Goal: Task Accomplishment & Management: Use online tool/utility

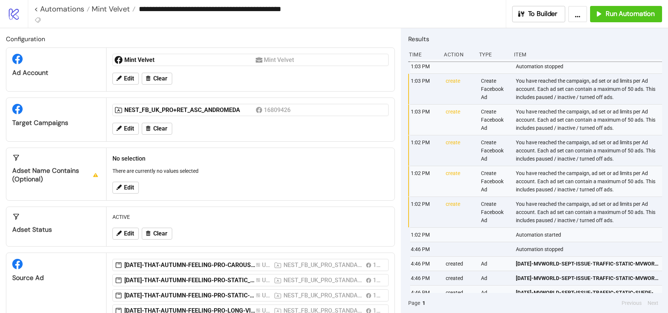
scroll to position [53, 0]
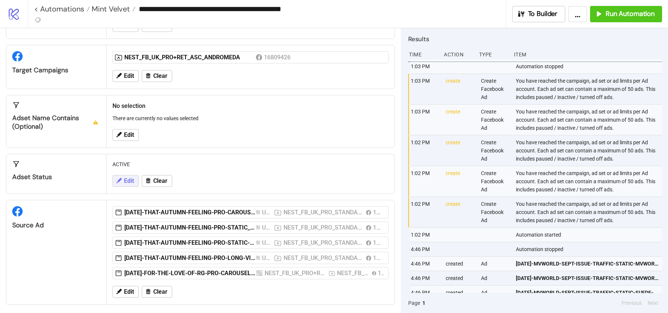
click at [128, 179] on span "Edit" at bounding box center [129, 181] width 10 height 7
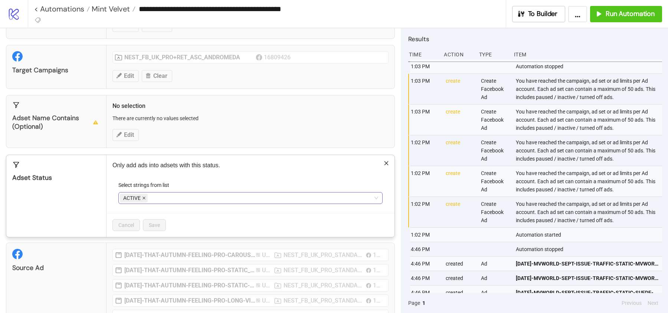
click at [143, 196] on icon "close" at bounding box center [144, 198] width 4 height 4
click at [146, 196] on div at bounding box center [247, 198] width 254 height 10
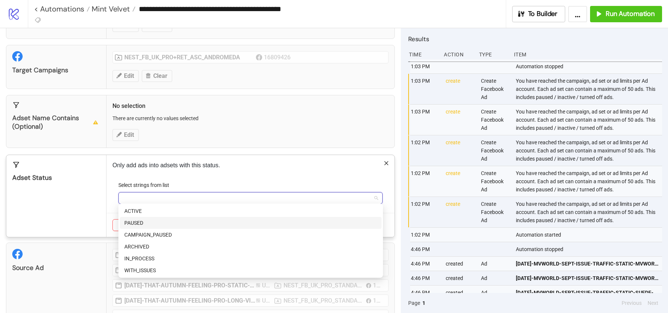
click at [147, 224] on div "PAUSED" at bounding box center [250, 223] width 253 height 8
click at [96, 202] on div "Adset Status" at bounding box center [56, 196] width 100 height 82
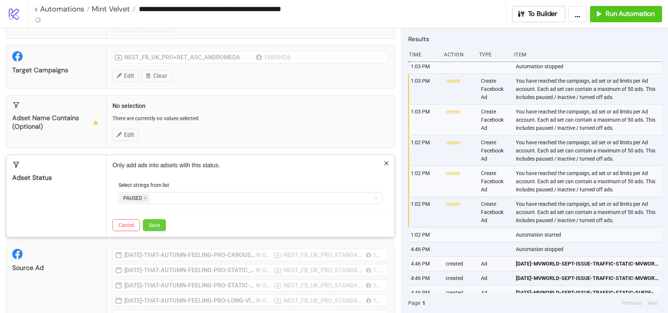
click at [151, 222] on span "Save" at bounding box center [154, 225] width 11 height 6
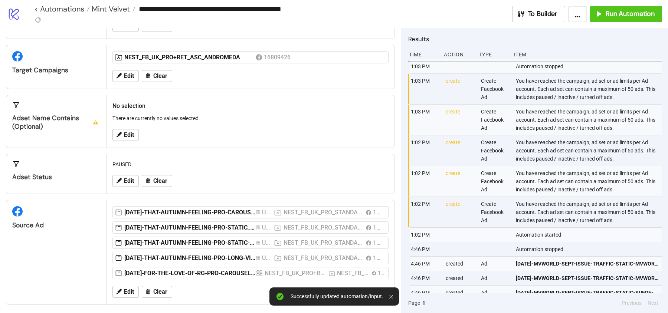
scroll to position [0, 0]
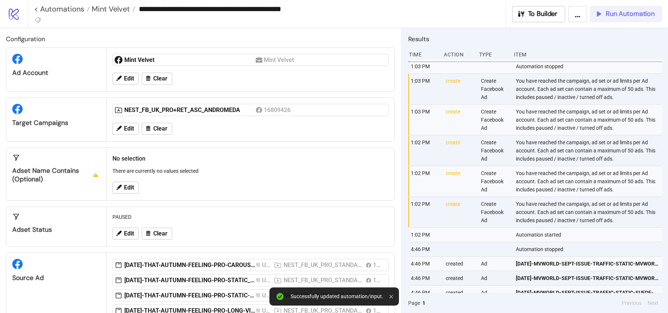
click at [624, 12] on span "Run Automation" at bounding box center [630, 14] width 49 height 9
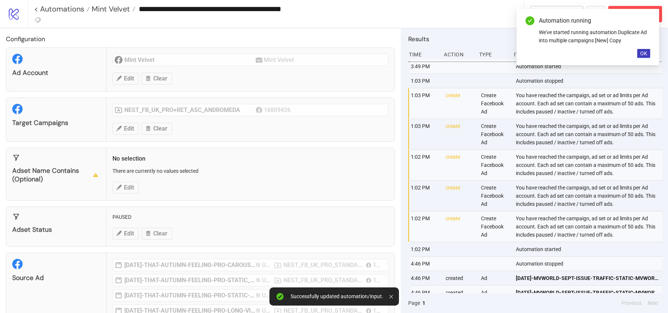
scroll to position [53, 0]
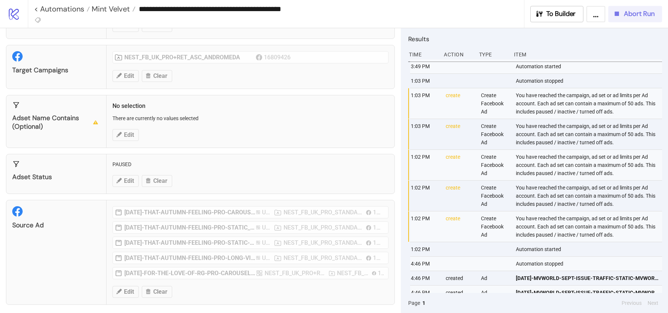
click at [634, 14] on span "Abort Run" at bounding box center [639, 14] width 31 height 9
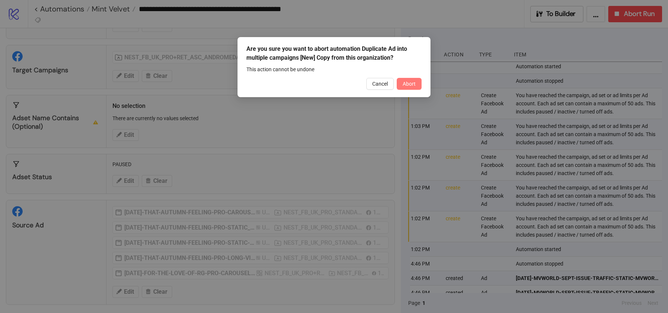
click at [403, 84] on span "Abort" at bounding box center [409, 84] width 13 height 6
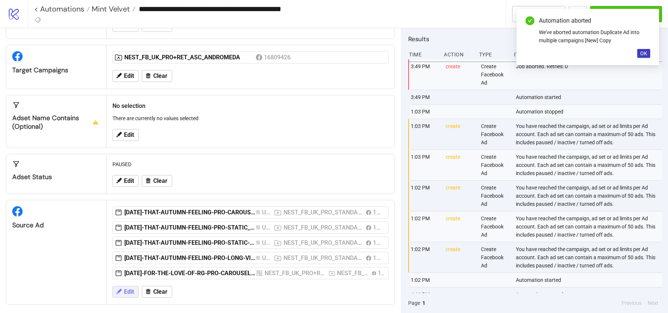
click at [136, 287] on button "Edit" at bounding box center [125, 292] width 26 height 12
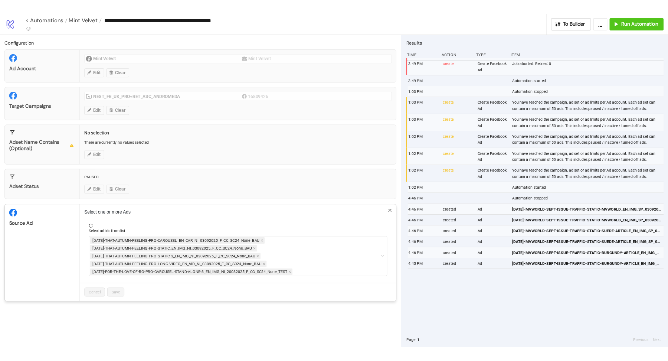
scroll to position [0, 0]
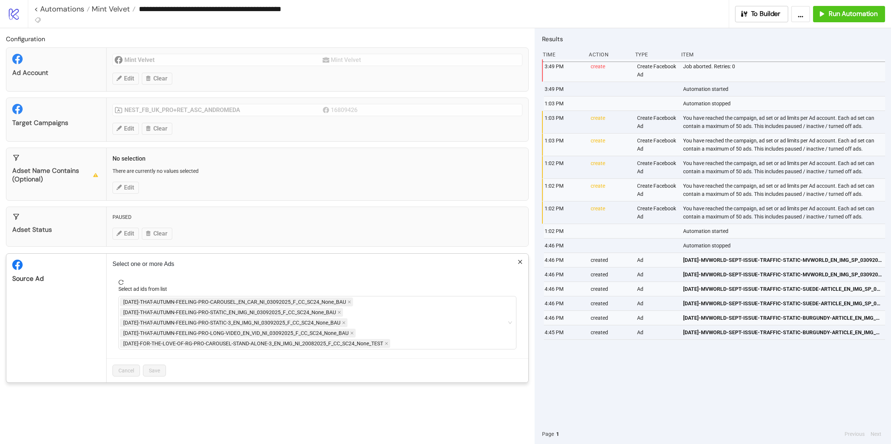
click at [85, 313] on div "**********" at bounding box center [445, 222] width 891 height 444
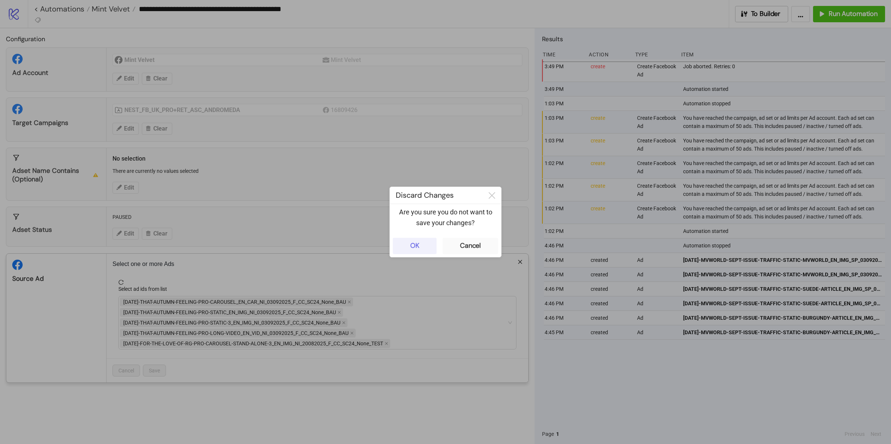
click at [423, 244] on button "OK" at bounding box center [415, 246] width 44 height 16
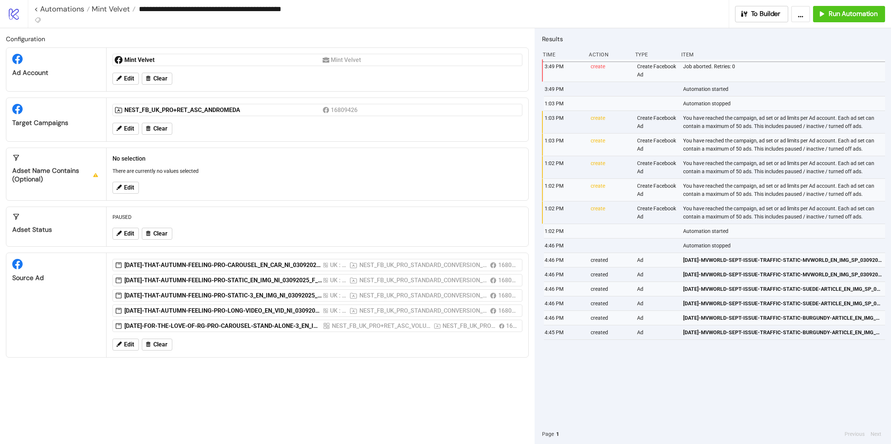
click at [154, 313] on div "Edit Clear" at bounding box center [318, 344] width 416 height 19
click at [158, 313] on span "Clear" at bounding box center [160, 345] width 14 height 7
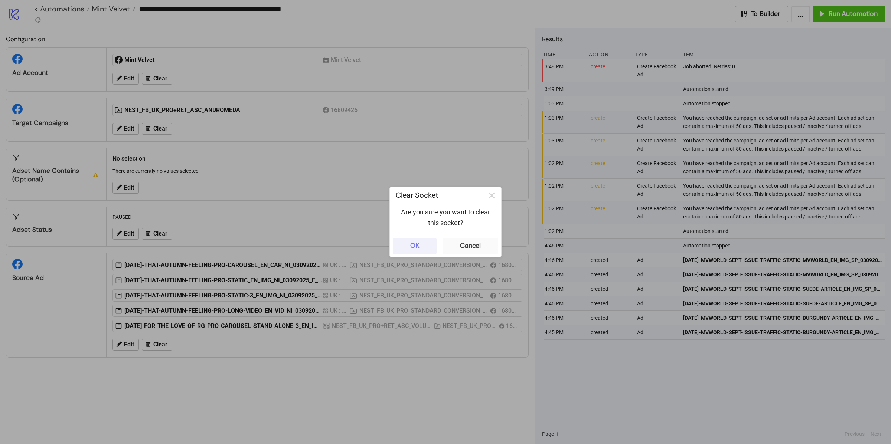
click at [411, 240] on button "OK" at bounding box center [415, 246] width 44 height 16
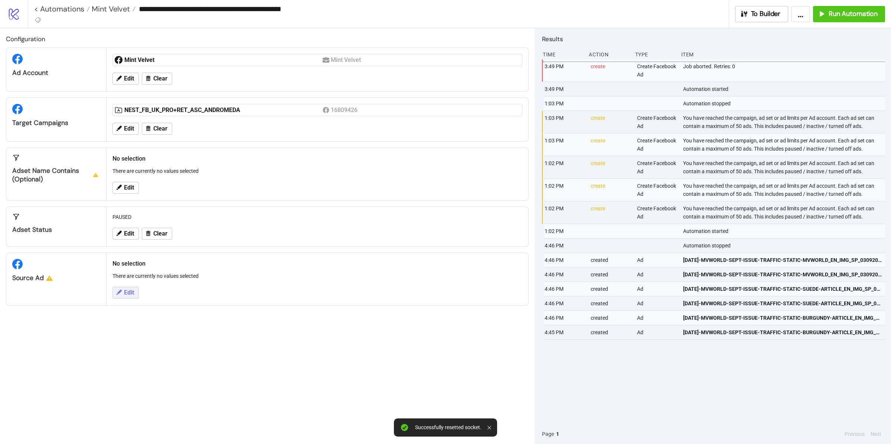
click at [130, 296] on span "Edit" at bounding box center [129, 293] width 10 height 7
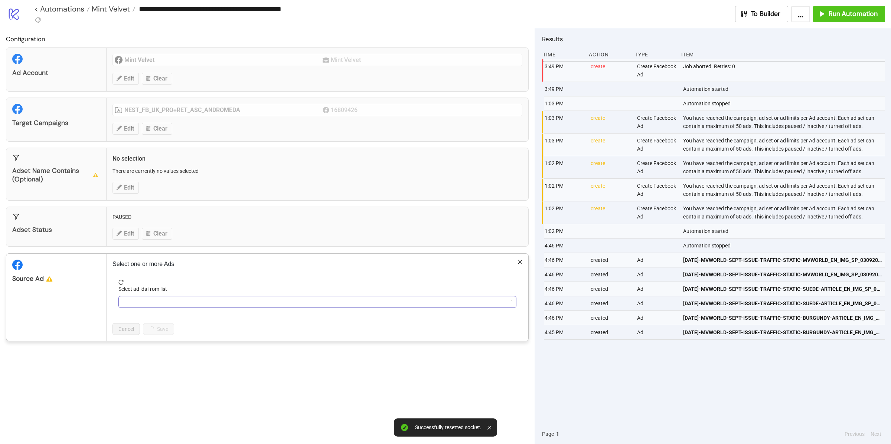
click at [138, 298] on div at bounding box center [313, 302] width 387 height 10
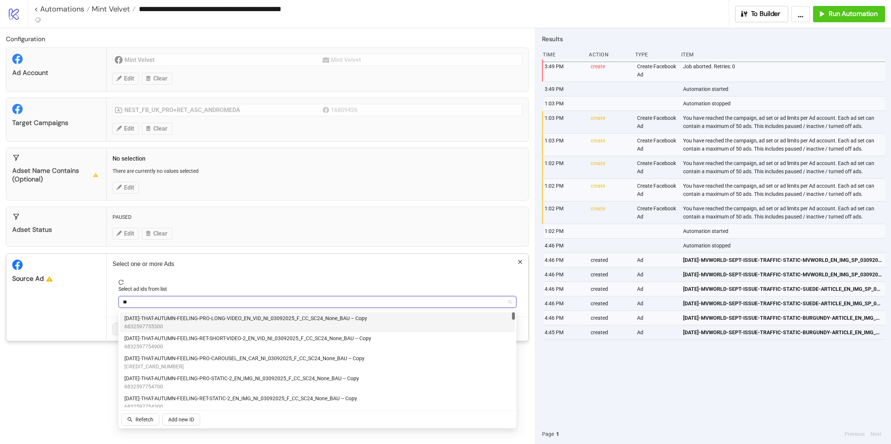
type input "***"
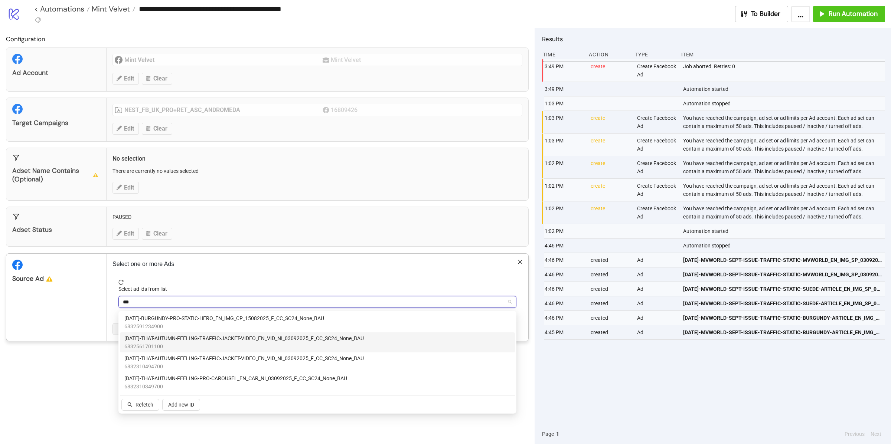
click at [167, 313] on span "AD349-THAT-AUTUMN-FEELING-TRAFFIC-JACKET-VIDEO_EN_VID_NI_03092025_F_CC_SC24_Non…" at bounding box center [243, 338] width 239 height 8
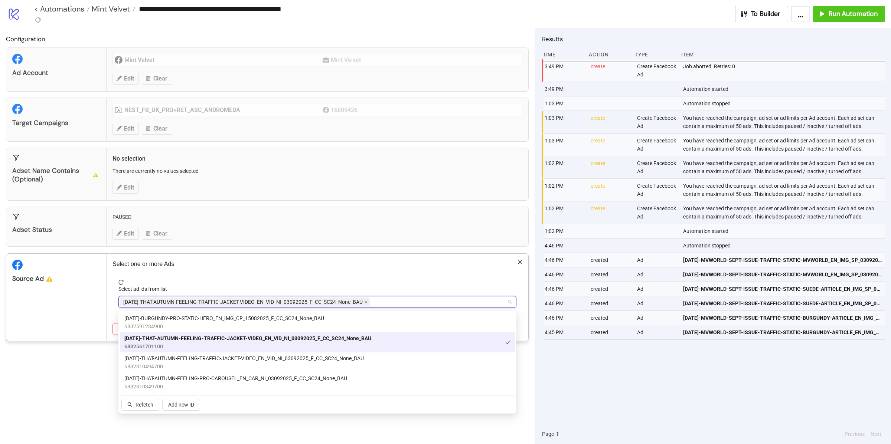
click at [95, 312] on div "Source Ad" at bounding box center [56, 297] width 100 height 87
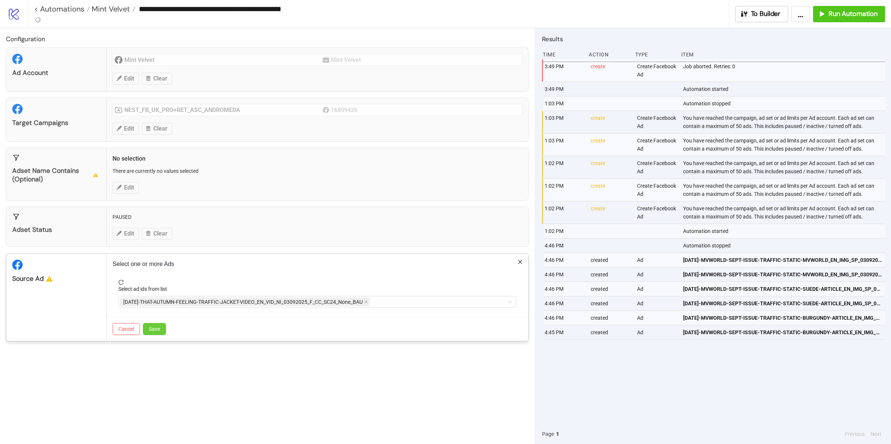
click at [158, 313] on button "Save" at bounding box center [154, 329] width 23 height 12
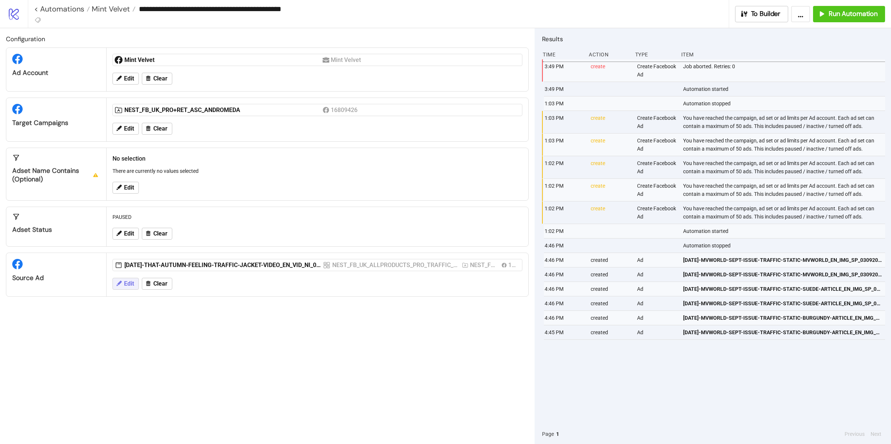
click at [122, 285] on icon at bounding box center [118, 283] width 7 height 7
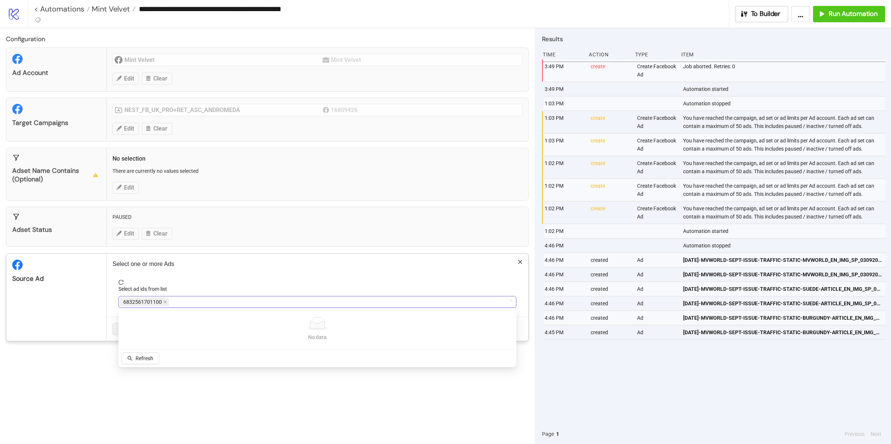
click at [193, 299] on div "6832561701100" at bounding box center [313, 302] width 387 height 10
type input "***"
click at [385, 305] on div "AD349-THAT-AUTUMN-FEELING-TRAFFIC-JACKET-VIDEO_EN_VID_NI_03092025_F_CC_SC24_Non…" at bounding box center [313, 302] width 387 height 10
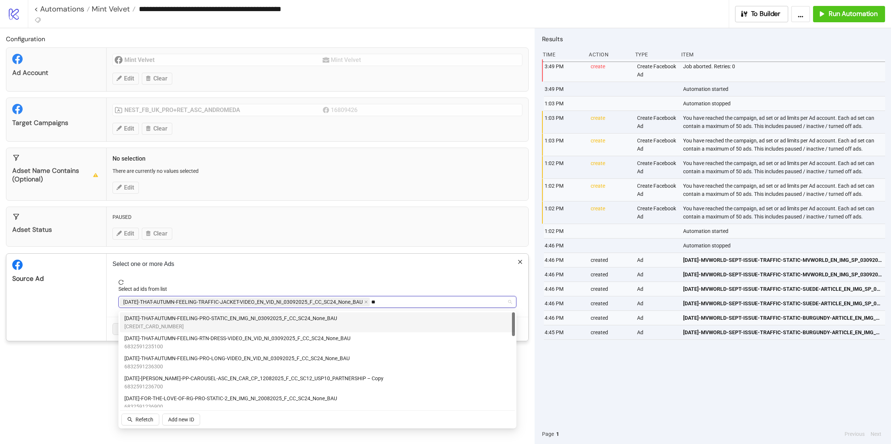
type input "***"
click at [186, 313] on span "6832591235100" at bounding box center [237, 327] width 226 height 8
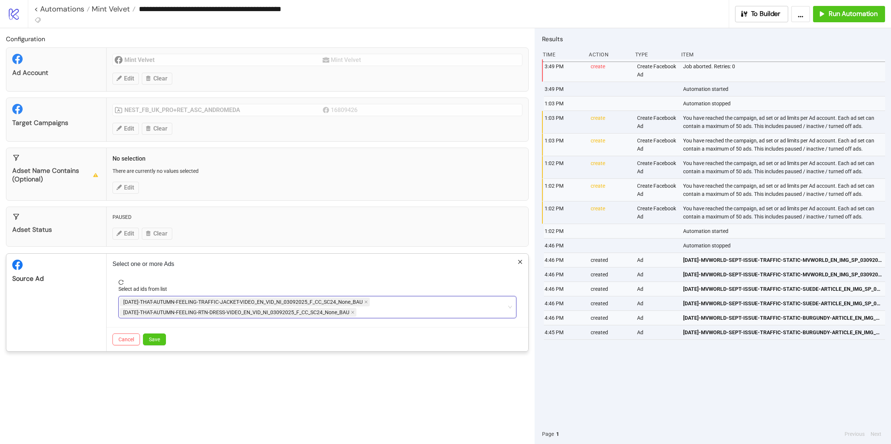
click at [89, 312] on div "Source Ad" at bounding box center [56, 303] width 100 height 98
click at [157, 313] on span "Save" at bounding box center [154, 340] width 11 height 6
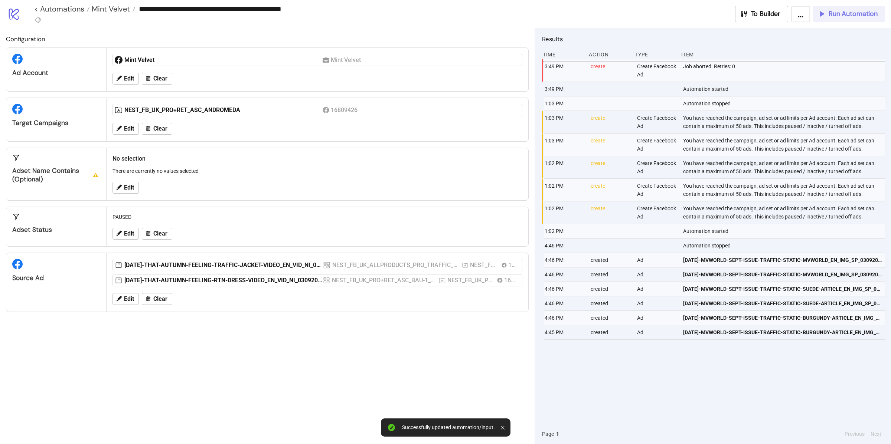
click at [668, 15] on span "Run Automation" at bounding box center [853, 14] width 49 height 9
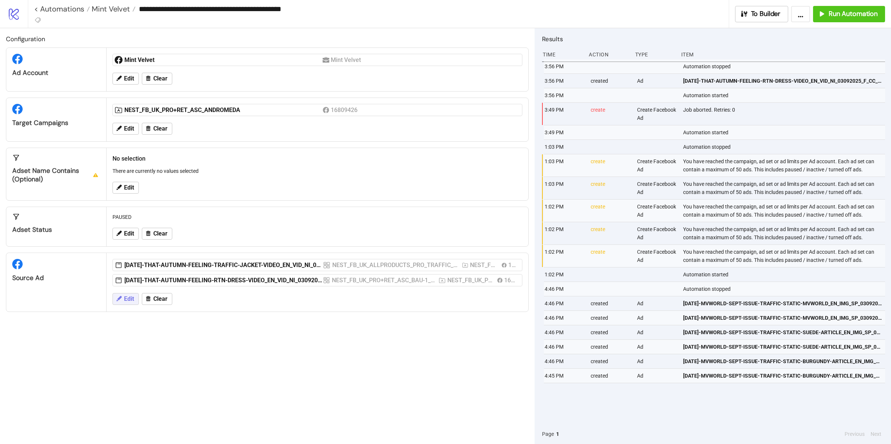
click at [127, 297] on span "Edit" at bounding box center [129, 299] width 10 height 7
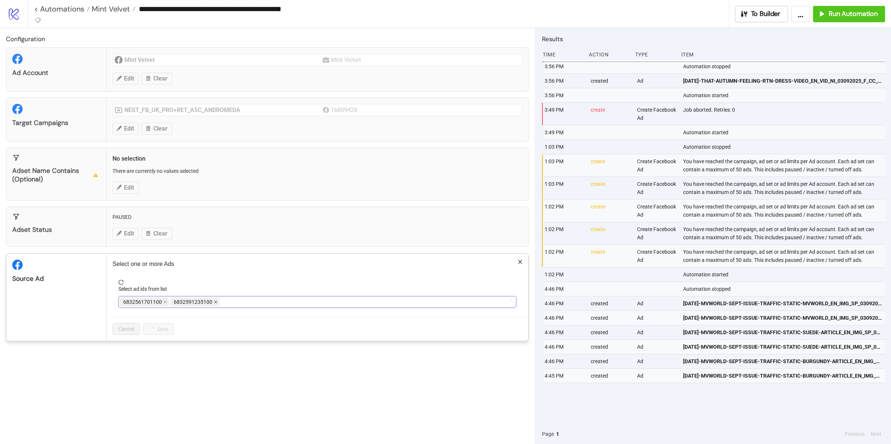
click at [214, 303] on icon "close" at bounding box center [216, 302] width 4 height 4
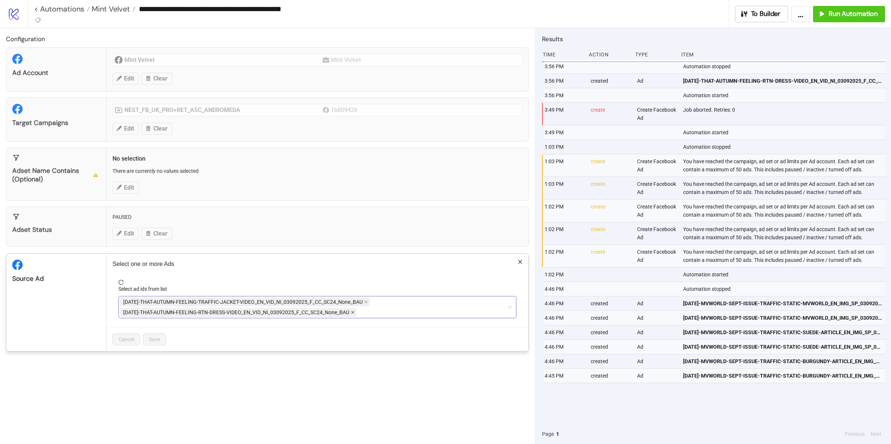
click at [353, 313] on icon "close" at bounding box center [353, 313] width 4 height 4
click at [150, 313] on span "Save" at bounding box center [154, 329] width 11 height 6
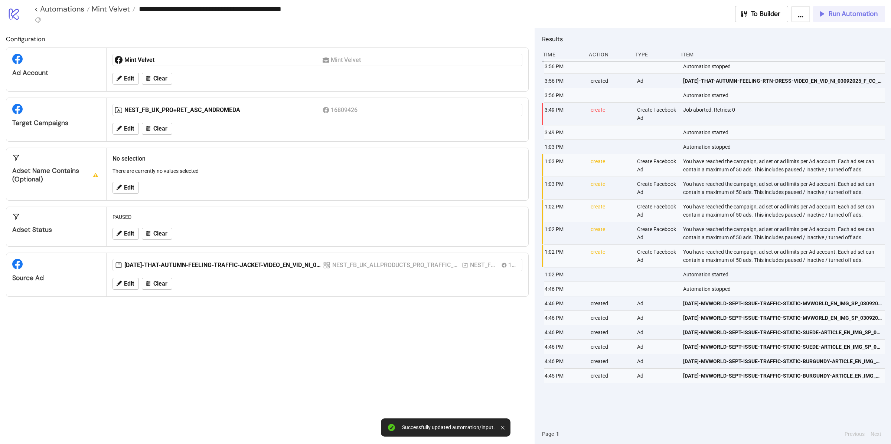
click at [668, 13] on span "Run Automation" at bounding box center [853, 14] width 49 height 9
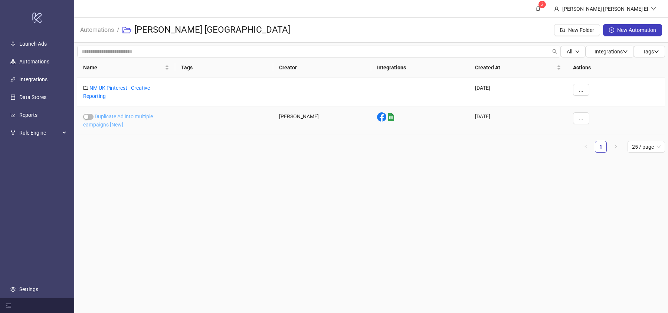
click at [110, 125] on link "Duplicate Ad into multiple campaigns [New]" at bounding box center [118, 121] width 70 height 14
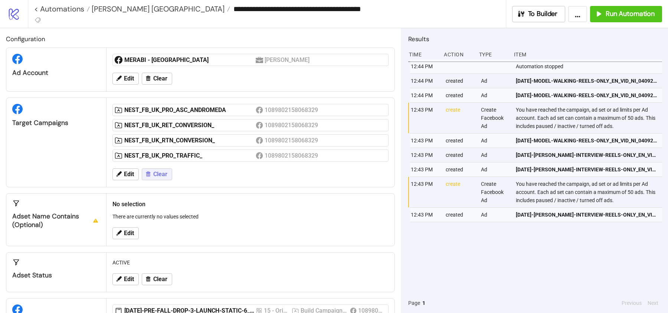
click at [157, 174] on span "Clear" at bounding box center [160, 174] width 14 height 7
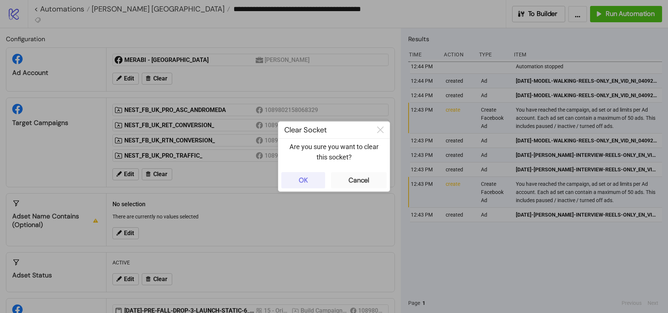
click at [305, 184] on div "OK" at bounding box center [303, 180] width 9 height 9
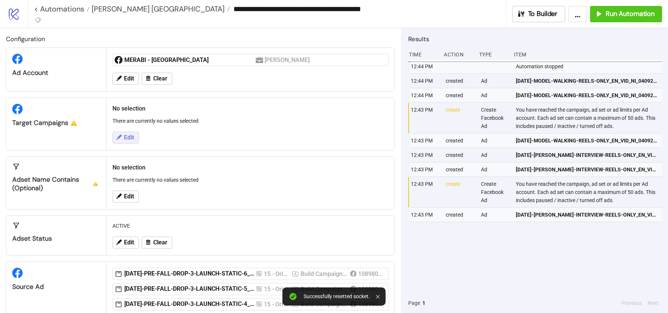
click at [130, 132] on button "Edit" at bounding box center [125, 138] width 26 height 12
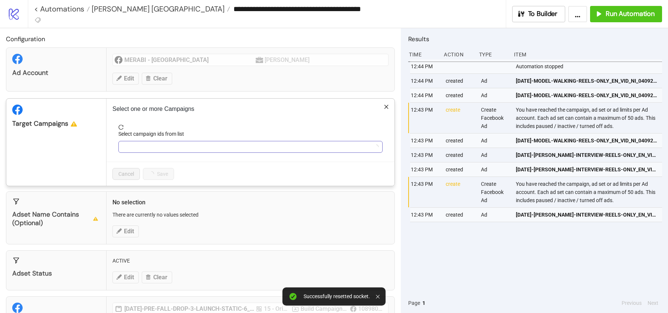
click at [165, 145] on div at bounding box center [247, 147] width 254 height 10
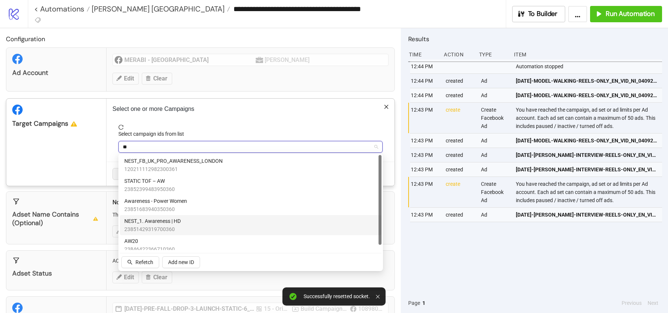
type input "***"
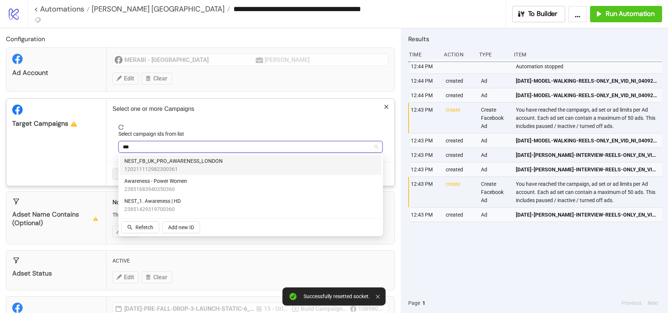
click at [193, 163] on span "NEST_FB_UK_PRO_AWARENESS_LONDON" at bounding box center [173, 161] width 98 height 8
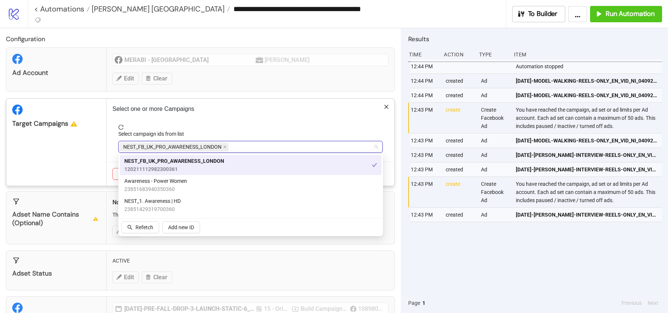
click at [101, 147] on div "Target Campaigns" at bounding box center [56, 142] width 100 height 87
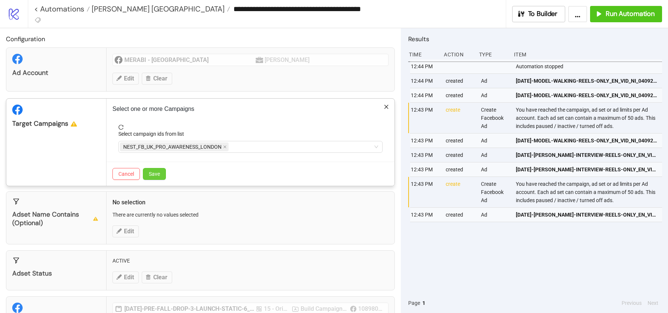
click at [156, 174] on span "Save" at bounding box center [154, 174] width 11 height 6
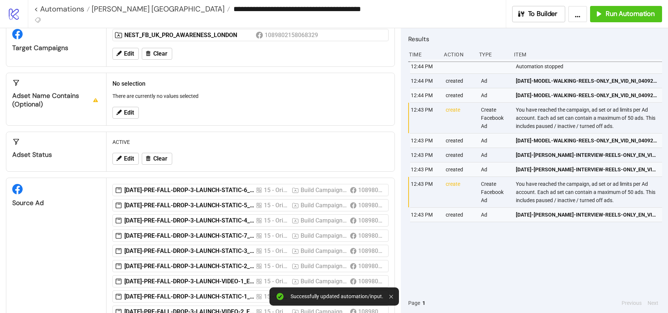
scroll to position [205, 0]
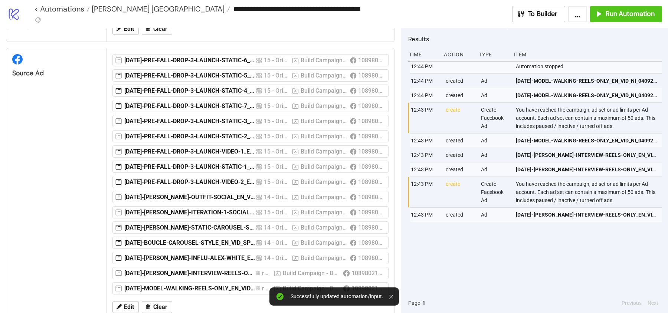
click at [161, 307] on div "Edit Clear" at bounding box center [251, 307] width 282 height 19
click at [160, 301] on button "Clear" at bounding box center [157, 307] width 30 height 12
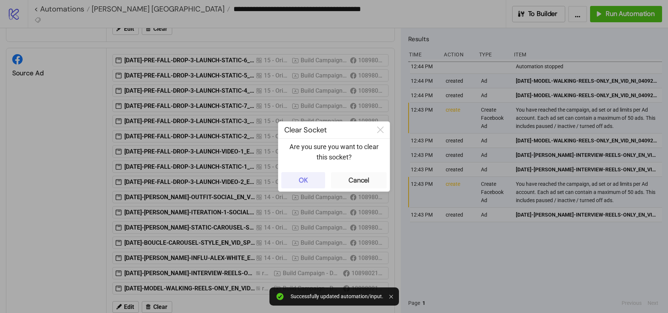
click at [288, 183] on button "OK" at bounding box center [303, 180] width 44 height 16
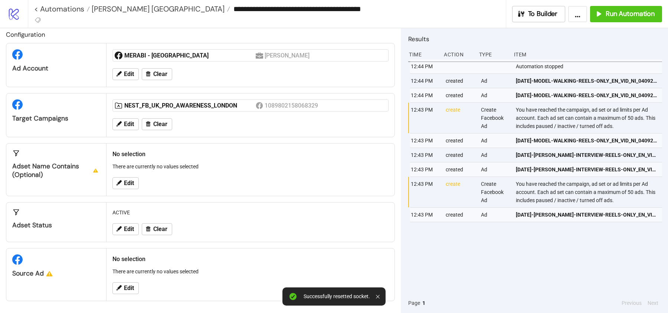
scroll to position [2, 0]
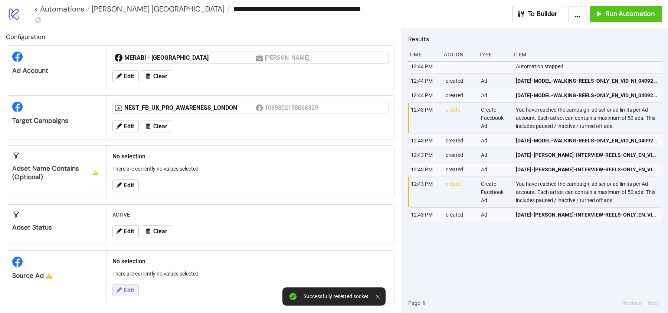
click at [132, 291] on span "Edit" at bounding box center [129, 290] width 10 height 7
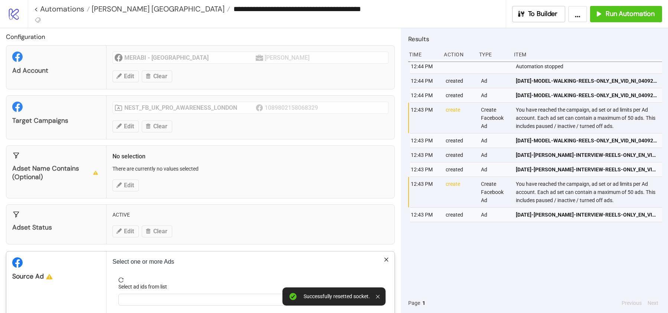
click at [144, 286] on label "Select ad ids from list" at bounding box center [144, 287] width 53 height 8
click at [124, 296] on input "Select ad ids from list" at bounding box center [123, 300] width 1 height 9
click at [144, 296] on div at bounding box center [247, 300] width 254 height 10
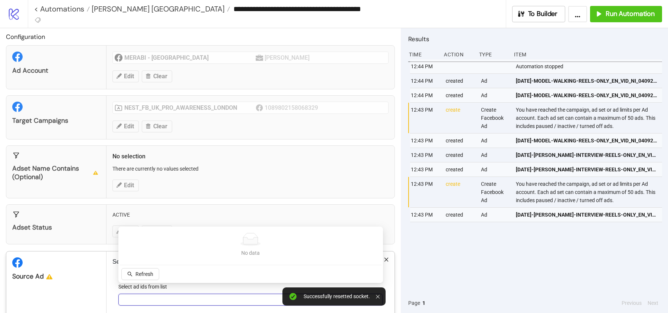
scroll to position [37, 0]
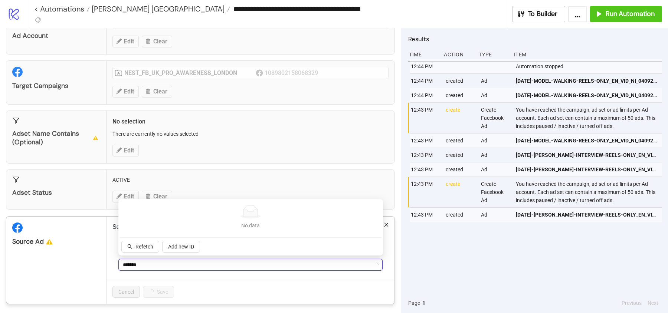
type input "********"
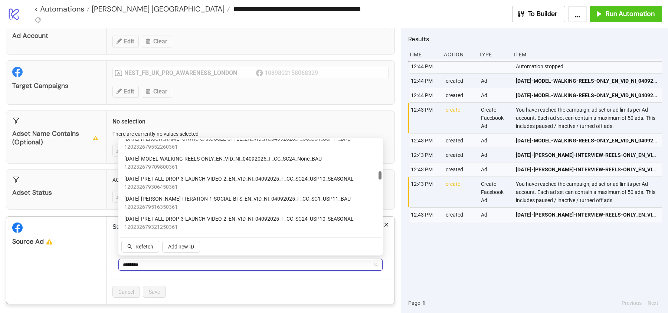
scroll to position [368, 0]
click at [202, 181] on span "AD297-PRE-FALL-DROP-3-LAUNCH-VIDEO-2_EN_VID_NI_04092025_F_CC_SC24_USP10_SEASONAL" at bounding box center [238, 178] width 229 height 8
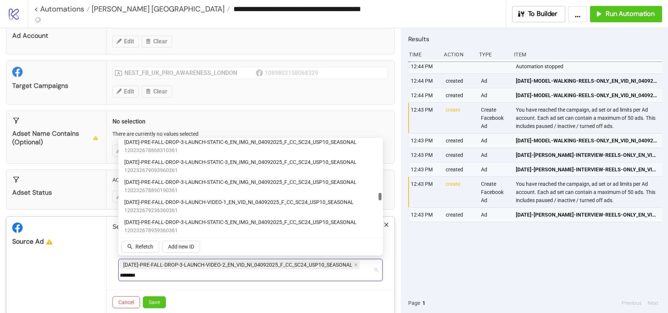
scroll to position [691, 0]
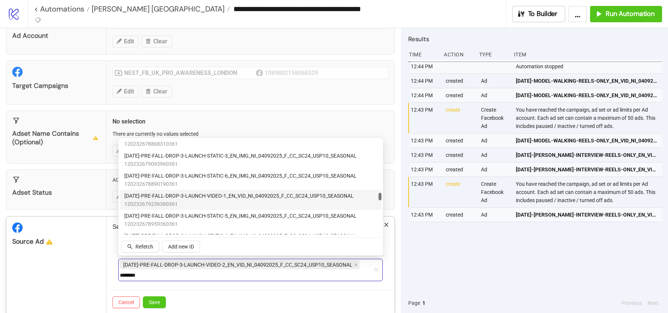
click at [227, 196] on span "AD296-PRE-FALL-DROP-3-LAUNCH-VIDEO-1_EN_VID_NI_04092025_F_CC_SC24_USP10_SEASONAL" at bounding box center [238, 196] width 229 height 8
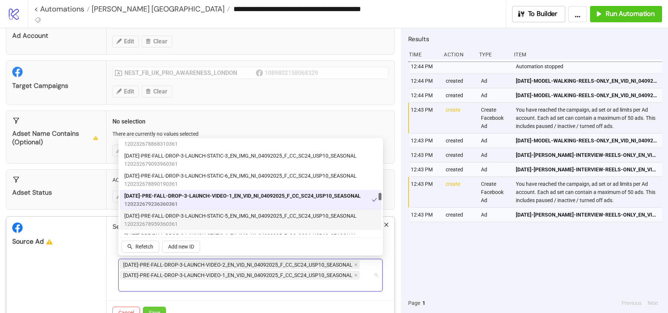
click at [162, 307] on button "Save" at bounding box center [154, 313] width 23 height 12
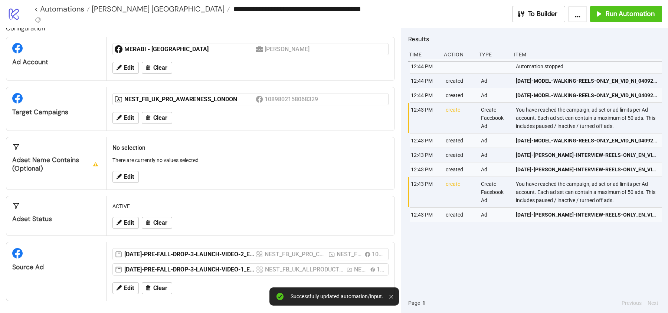
scroll to position [8, 0]
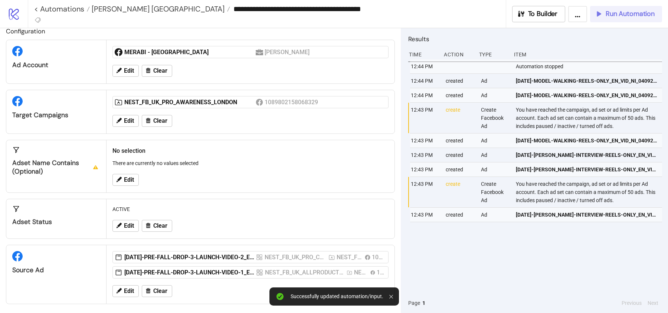
click at [608, 9] on button "Run Automation" at bounding box center [626, 14] width 72 height 16
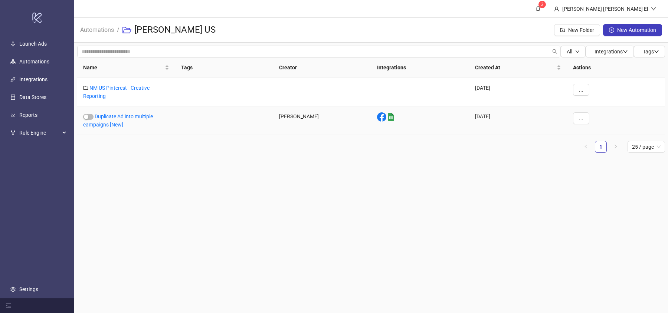
click at [107, 120] on div "Duplicate Ad into multiple campaigns [New]" at bounding box center [126, 121] width 98 height 29
click at [111, 120] on div "Duplicate Ad into multiple campaigns [New]" at bounding box center [126, 121] width 98 height 29
click at [111, 126] on link "Duplicate Ad into multiple campaigns [New]" at bounding box center [118, 121] width 70 height 14
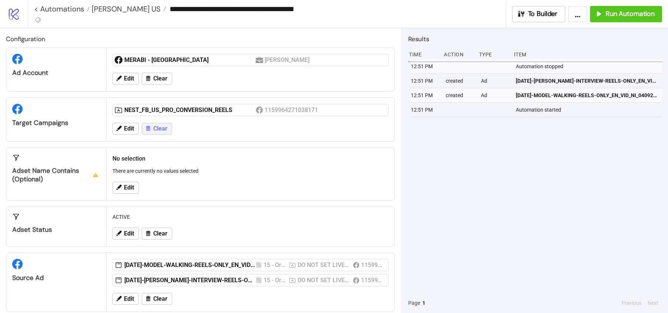
click at [155, 131] on span "Clear" at bounding box center [160, 128] width 14 height 7
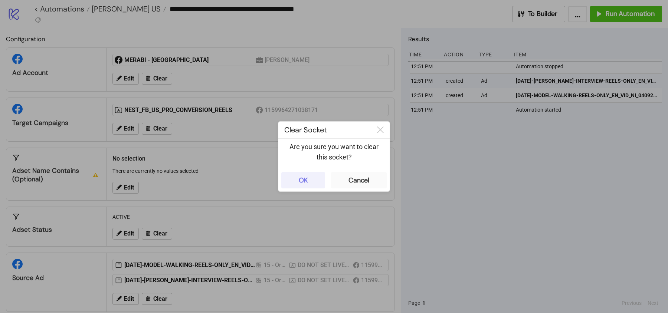
click at [304, 187] on button "OK" at bounding box center [303, 180] width 44 height 16
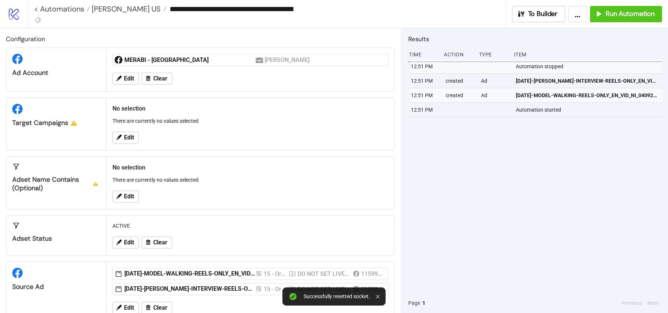
click at [138, 136] on div "Edit" at bounding box center [251, 137] width 282 height 19
click at [133, 139] on span "Edit" at bounding box center [129, 137] width 10 height 7
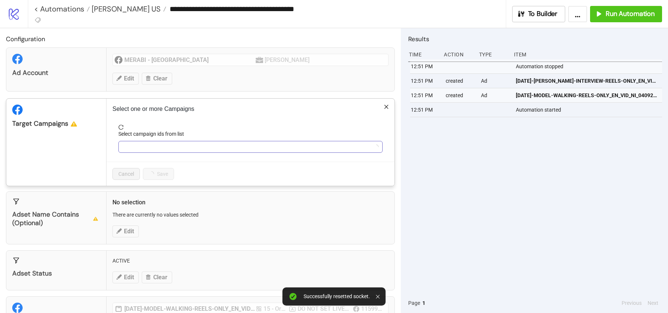
click at [152, 146] on div at bounding box center [247, 147] width 254 height 10
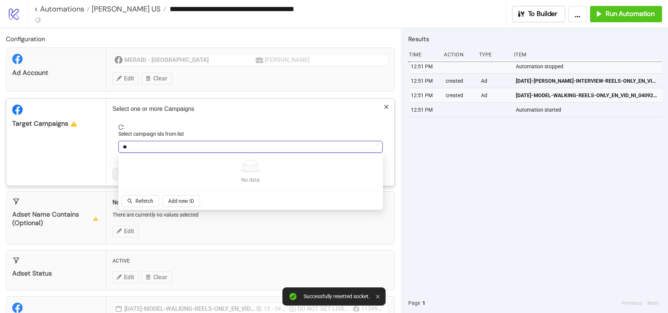
type input "***"
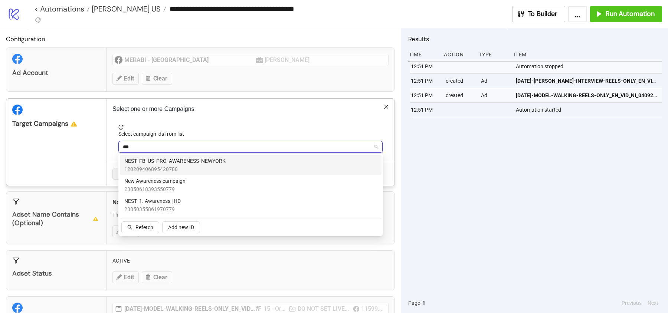
click at [177, 172] on span "120209406895420780" at bounding box center [174, 169] width 101 height 8
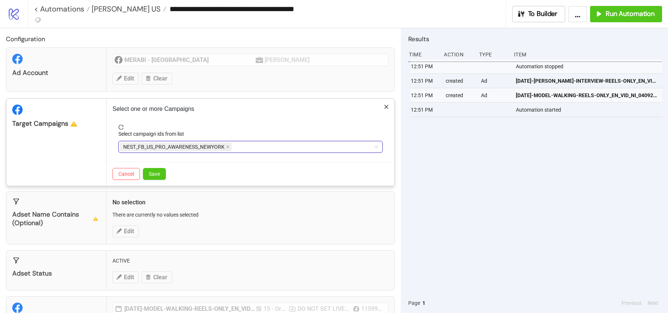
click at [74, 161] on div "Target Campaigns" at bounding box center [56, 142] width 100 height 87
click at [151, 171] on span "Save" at bounding box center [154, 174] width 11 height 6
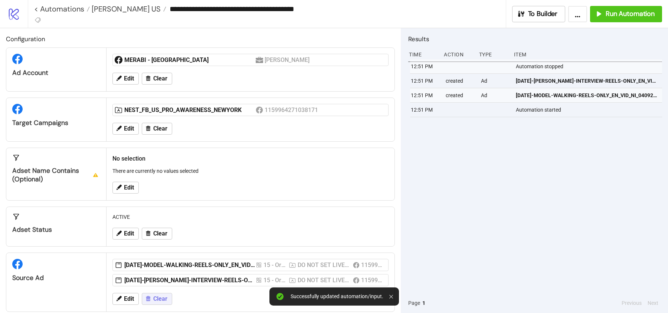
click at [159, 296] on span "Clear" at bounding box center [160, 299] width 14 height 7
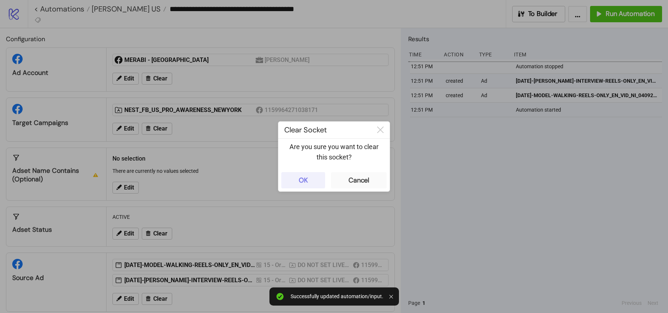
click at [298, 183] on button "OK" at bounding box center [303, 180] width 44 height 16
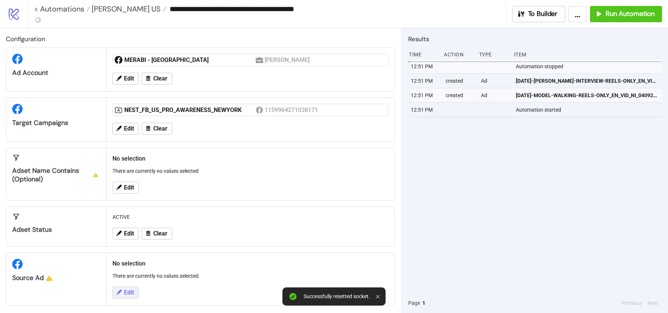
click at [130, 290] on span "Edit" at bounding box center [129, 293] width 10 height 7
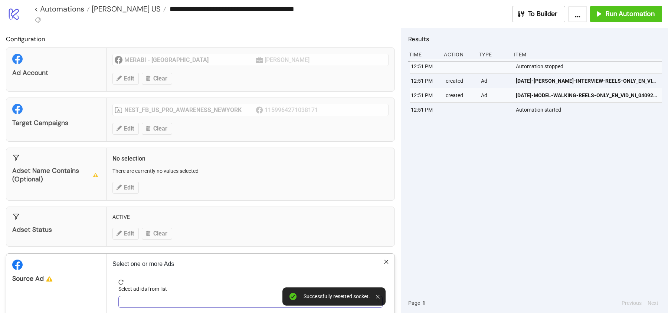
click at [147, 297] on div at bounding box center [247, 302] width 254 height 10
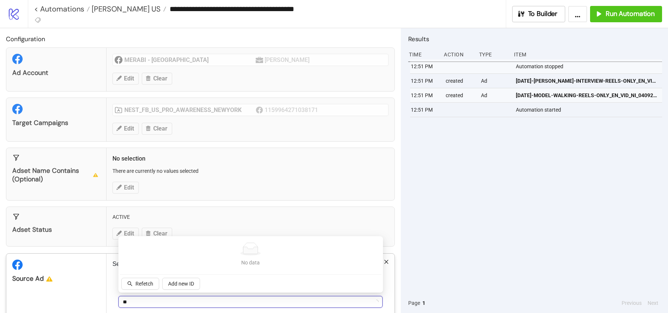
type input "*"
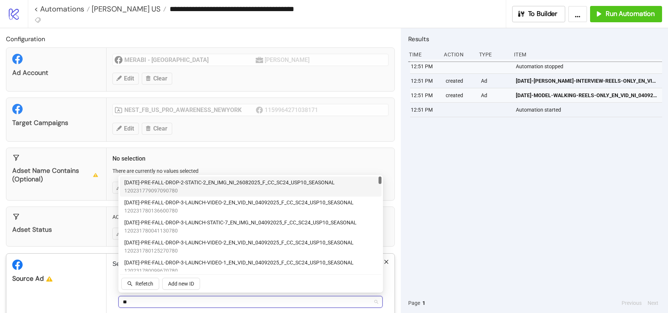
type input "*"
type input "********"
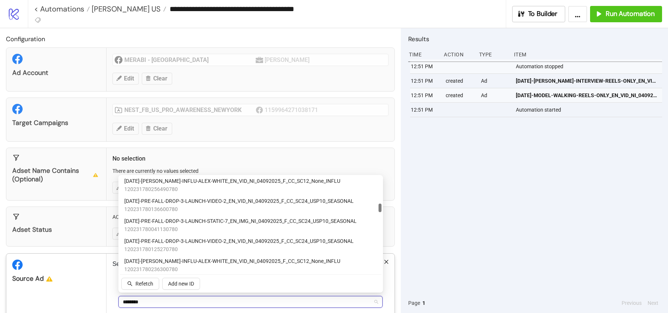
scroll to position [323, 0]
click at [221, 206] on span "120231780136600780" at bounding box center [238, 208] width 229 height 8
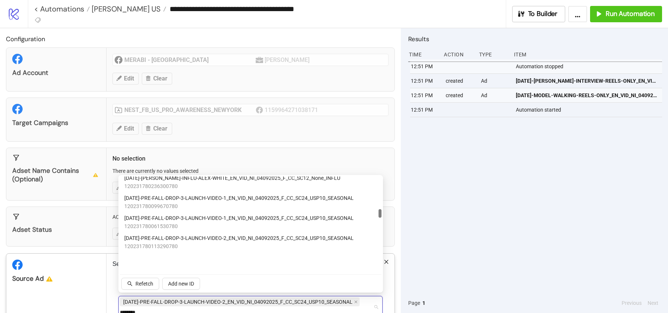
scroll to position [407, 0]
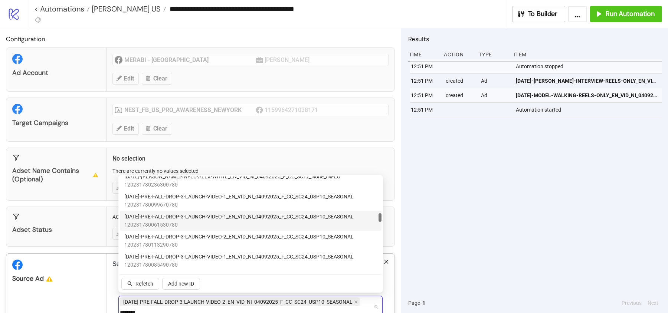
click at [226, 216] on span "AD296-PRE-FALL-DROP-3-LAUNCH-VIDEO-1_EN_VID_NI_04092025_F_CC_SC24_USP10_SEASONAL" at bounding box center [238, 217] width 229 height 8
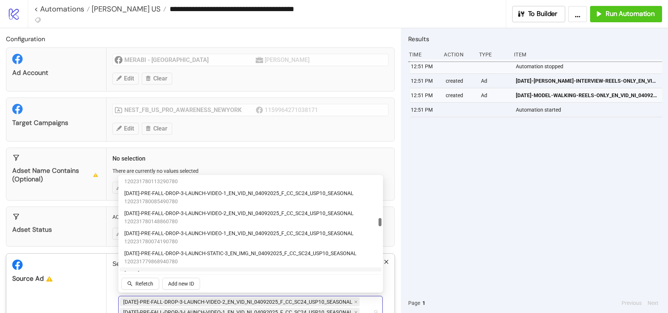
scroll to position [470, 0]
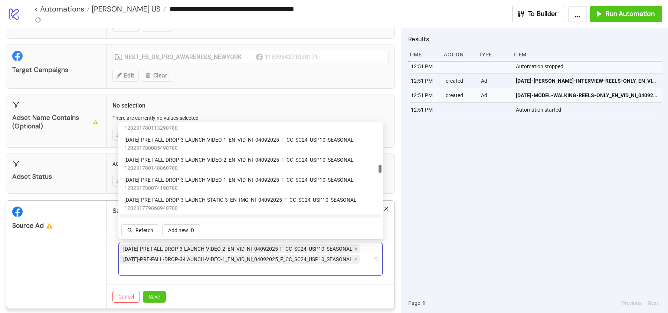
click at [158, 297] on div "Cancel Save" at bounding box center [251, 297] width 288 height 24
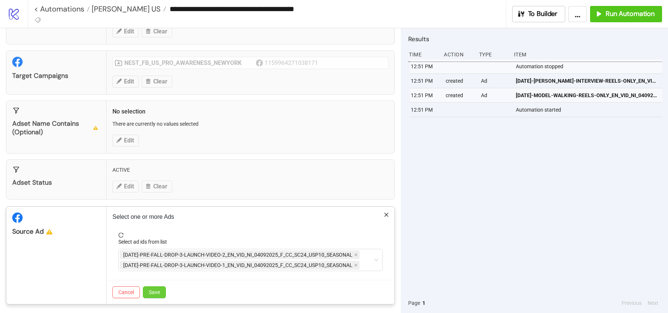
click at [160, 289] on button "Save" at bounding box center [154, 293] width 23 height 12
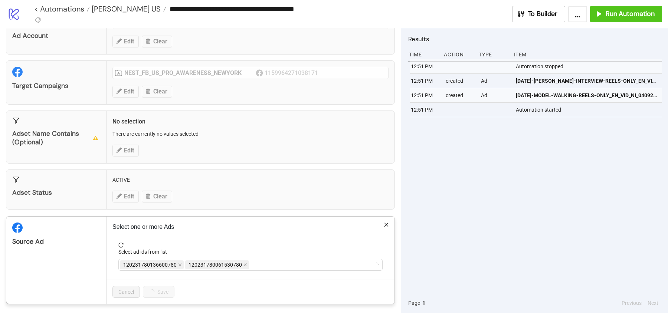
scroll to position [8, 0]
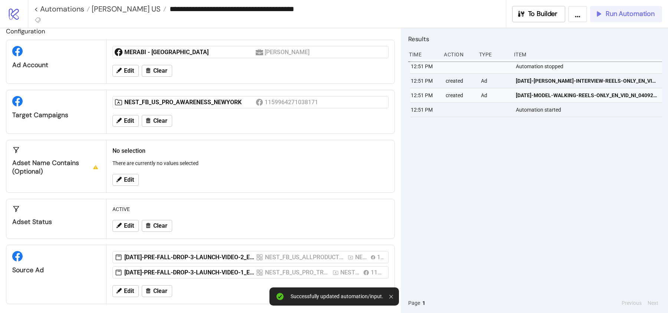
click at [625, 16] on span "Run Automation" at bounding box center [630, 14] width 49 height 9
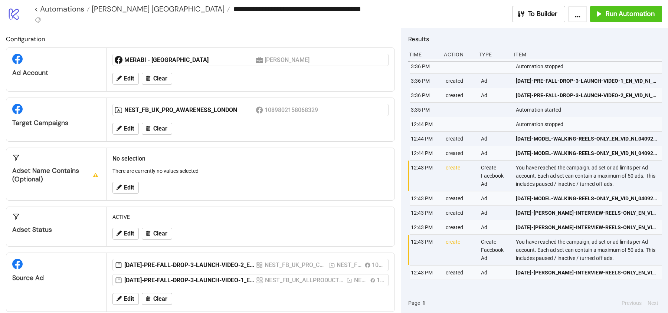
scroll to position [8, 0]
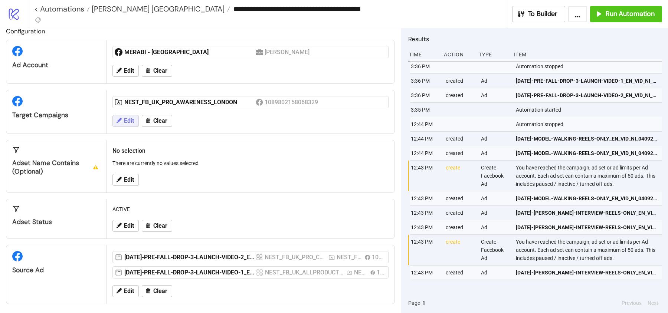
click at [123, 117] on button "Edit" at bounding box center [125, 121] width 26 height 12
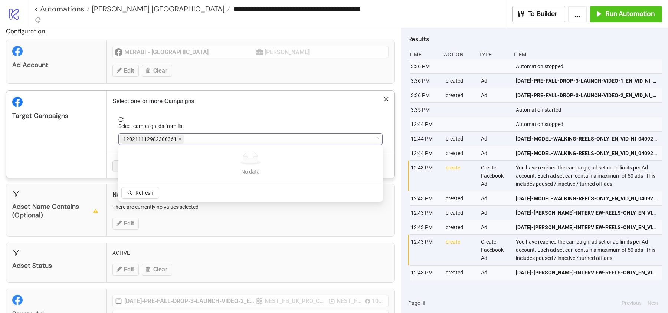
click at [180, 137] on span "120211112982300361" at bounding box center [152, 139] width 64 height 9
click at [179, 137] on icon "close" at bounding box center [180, 139] width 4 height 4
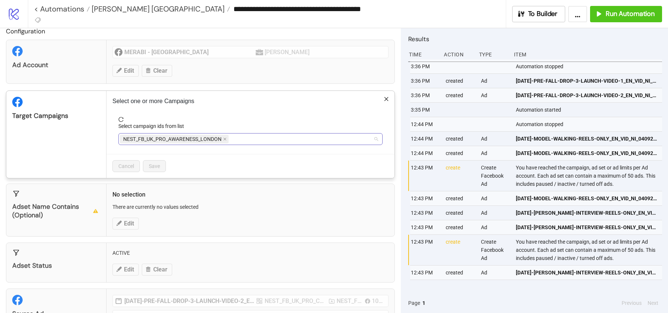
click at [222, 139] on span "NEST_FB_UK_PRO_AWARENESS_LONDON" at bounding box center [174, 139] width 109 height 9
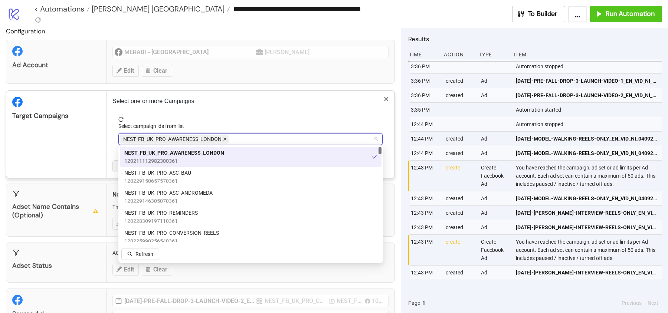
click at [223, 139] on icon "close" at bounding box center [225, 139] width 4 height 4
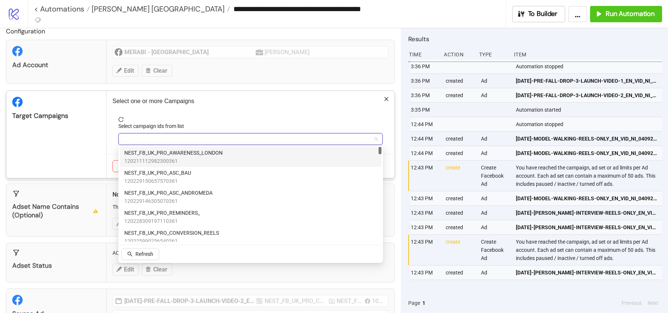
click at [217, 140] on div at bounding box center [247, 139] width 254 height 10
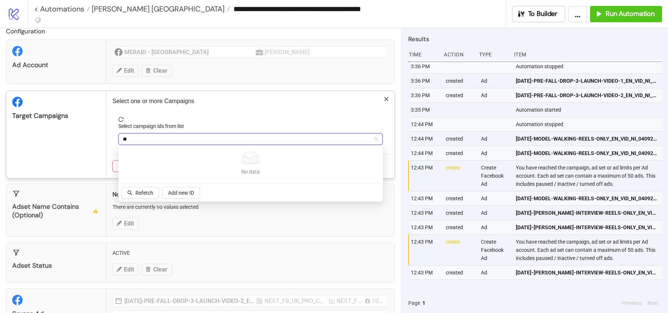
type input "*"
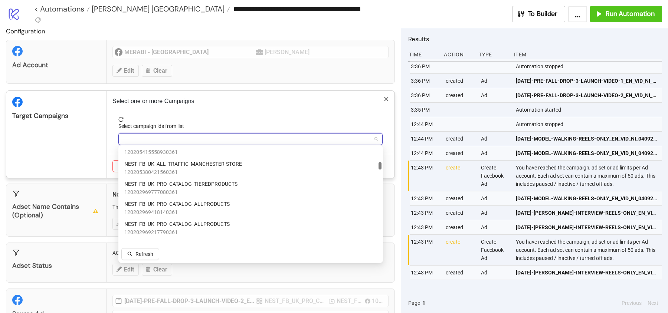
scroll to position [249, 0]
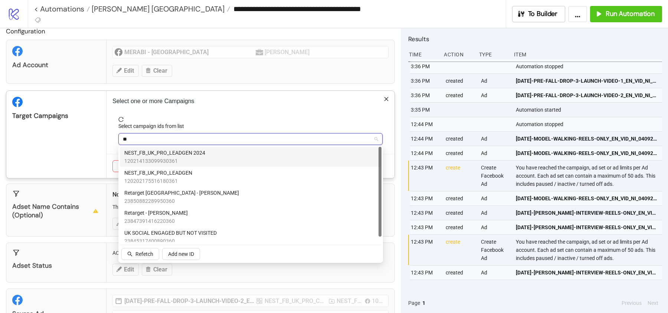
type input "*"
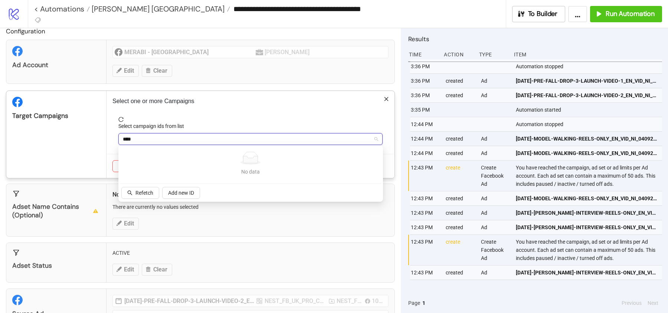
type input "*****"
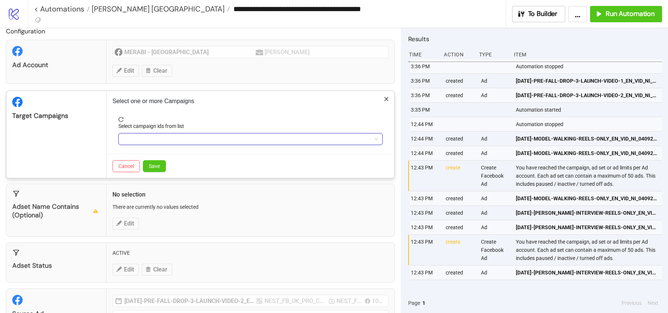
click at [176, 141] on div at bounding box center [247, 139] width 254 height 10
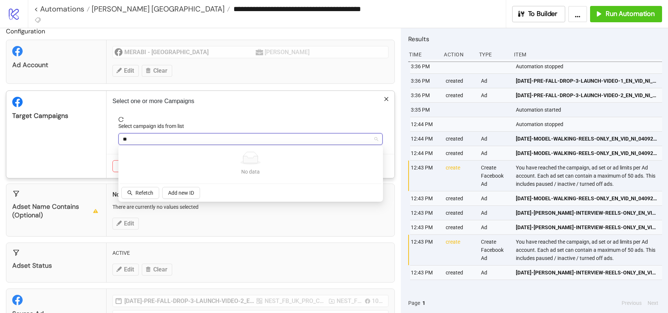
type input "*"
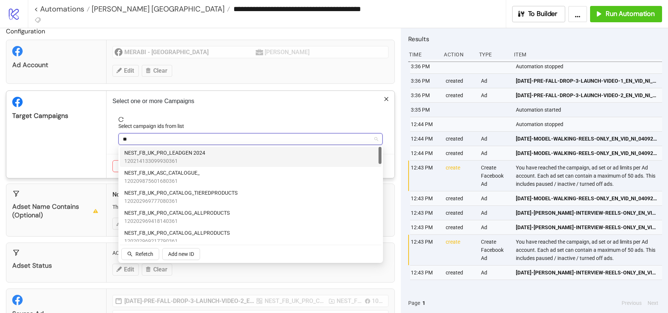
type input "***"
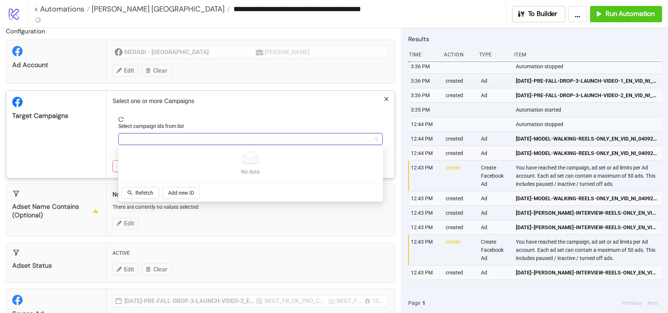
click at [159, 134] on div "geo" at bounding box center [247, 139] width 254 height 10
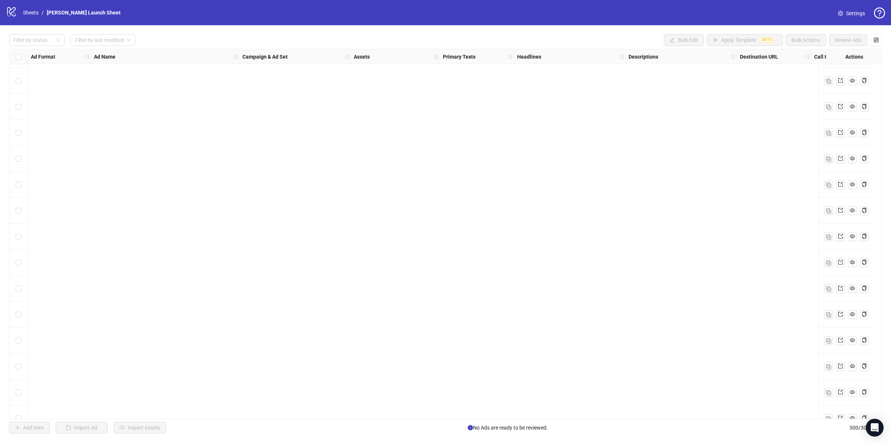
scroll to position [7444, 0]
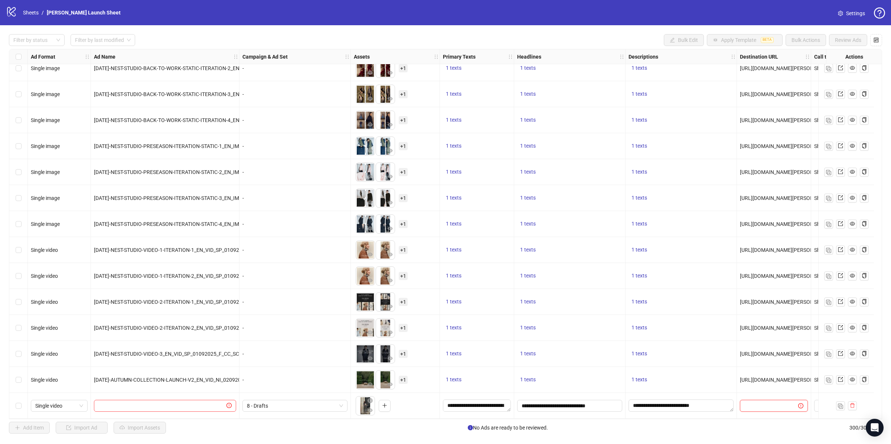
click at [759, 407] on input "text" at bounding box center [765, 406] width 43 height 8
paste input "**********"
type input "**********"
click at [613, 393] on div "**********" at bounding box center [569, 406] width 111 height 26
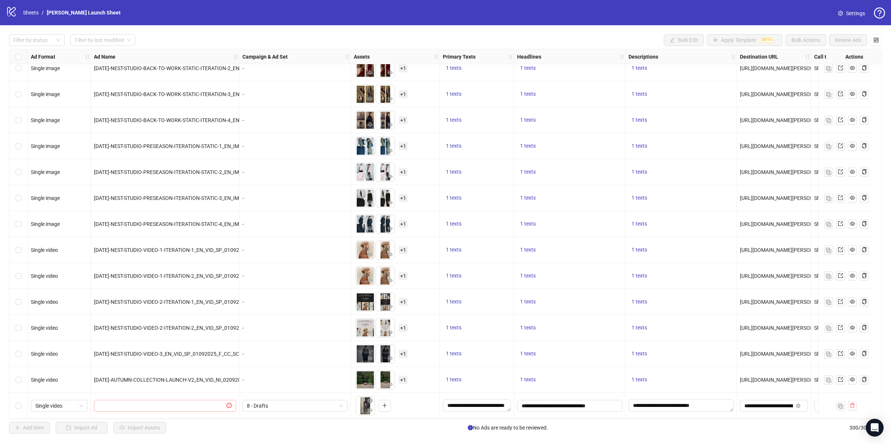
click at [199, 409] on span at bounding box center [165, 406] width 142 height 12
click at [179, 405] on input "text" at bounding box center [161, 406] width 127 height 8
paste input "**********"
type input "**********"
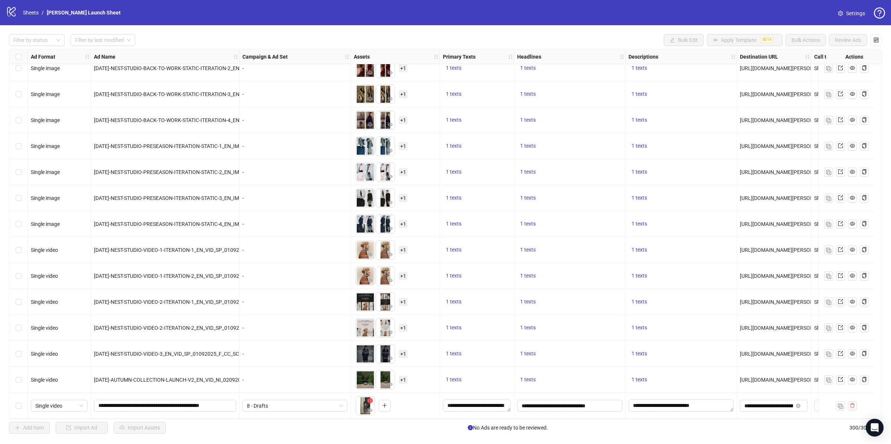
click at [320, 393] on div "8 - Drafts" at bounding box center [294, 406] width 111 height 26
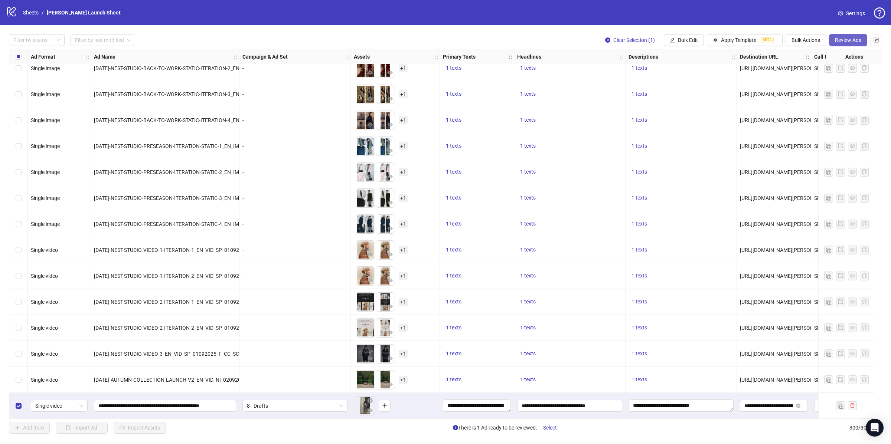
click at [854, 42] on span "Review Ads" at bounding box center [848, 40] width 26 height 6
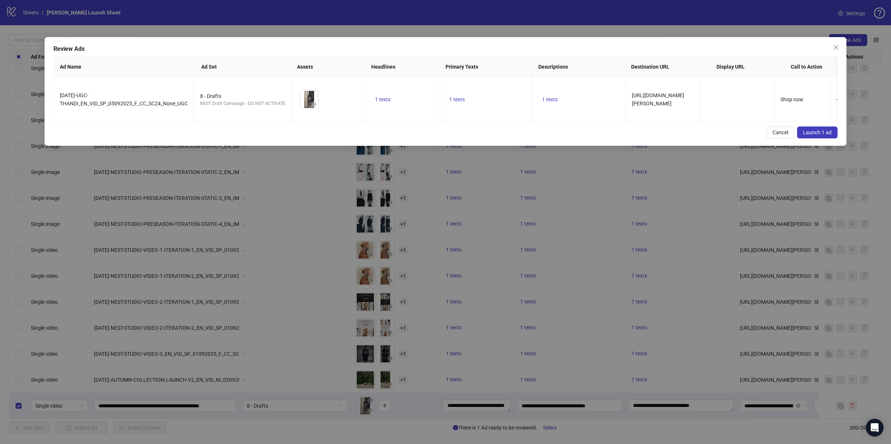
click at [823, 130] on span "Launch 1 ad" at bounding box center [817, 133] width 29 height 6
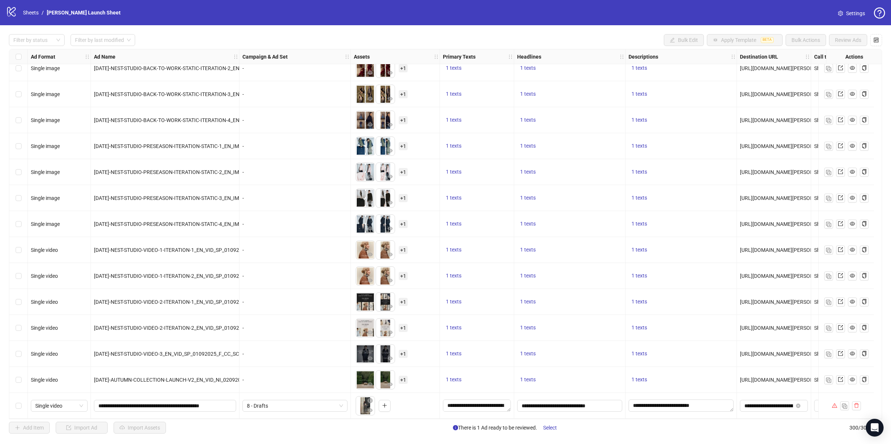
click at [266, 409] on div "8 - Drafts" at bounding box center [294, 406] width 111 height 26
click at [265, 402] on span "8 - Drafts" at bounding box center [295, 406] width 96 height 11
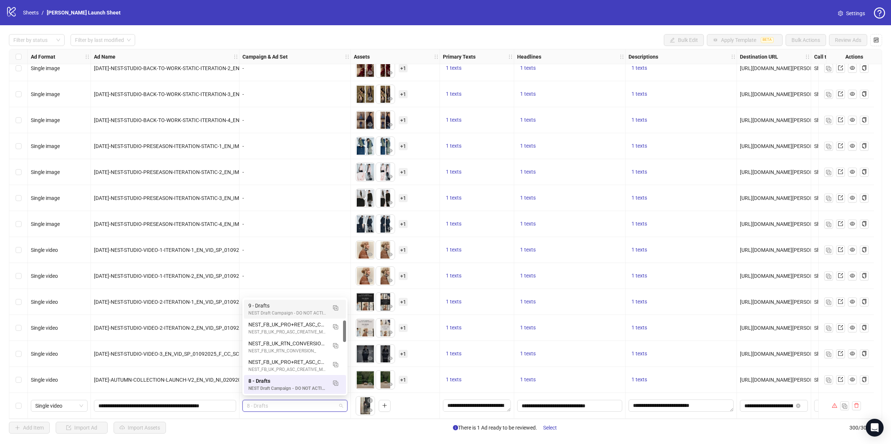
drag, startPoint x: 293, startPoint y: 311, endPoint x: 753, endPoint y: 370, distance: 463.4
click at [293, 311] on div "NEST Draft Campaign - DO NOT ACTIVATE" at bounding box center [287, 313] width 78 height 7
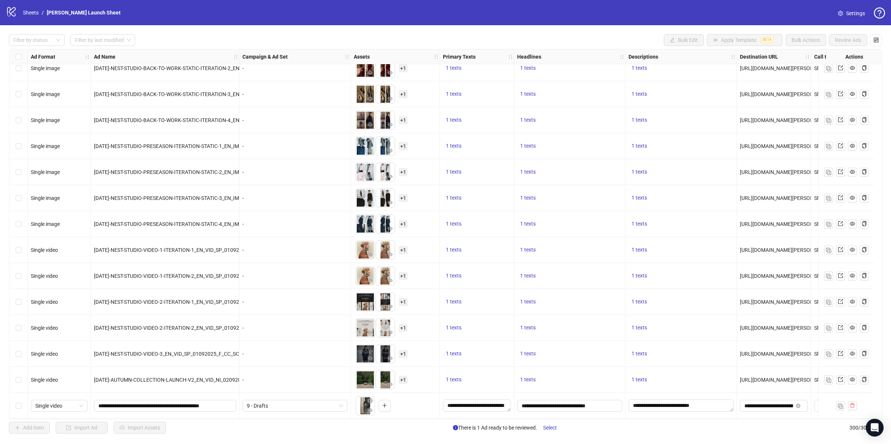
drag, startPoint x: 23, startPoint y: 405, endPoint x: 834, endPoint y: 82, distance: 872.9
click at [23, 405] on div "Select row 300" at bounding box center [18, 406] width 19 height 26
click at [843, 39] on span "Review Ads" at bounding box center [848, 40] width 26 height 6
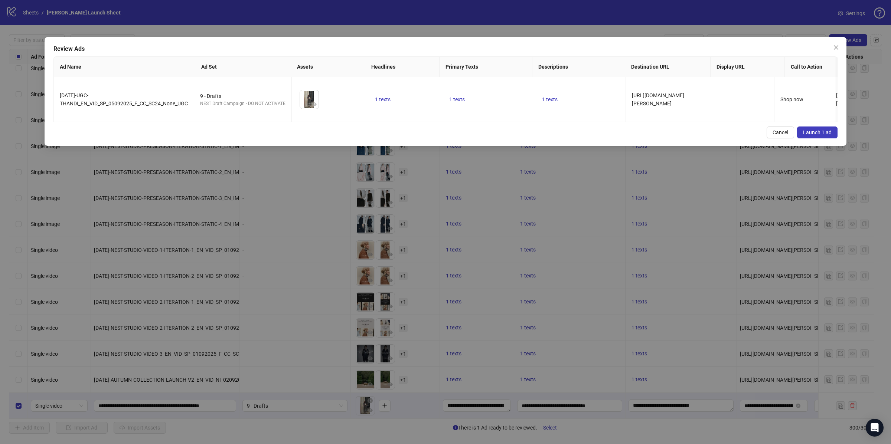
click at [809, 130] on span "Launch 1 ad" at bounding box center [817, 133] width 29 height 6
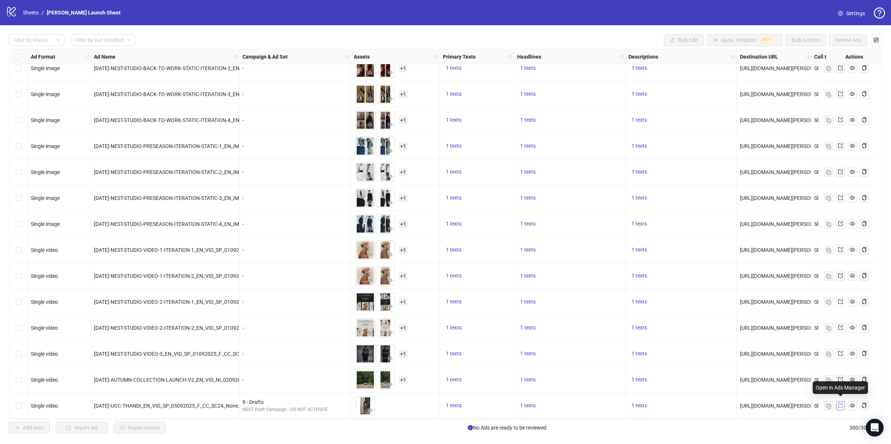
click at [842, 403] on icon "export" at bounding box center [840, 405] width 5 height 5
